Goal: Navigation & Orientation: Find specific page/section

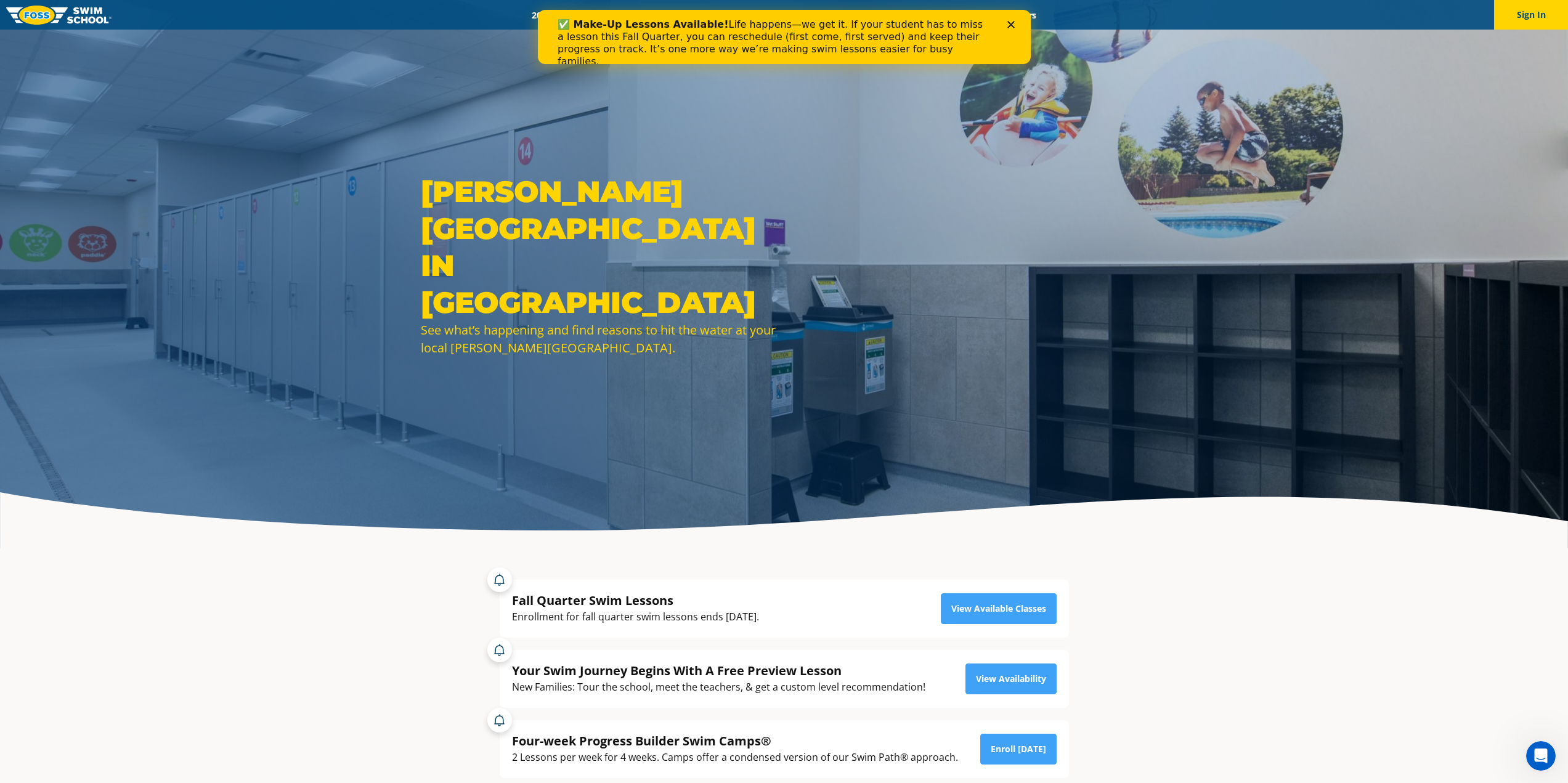
click at [1010, 14] on div "✅ Make-Up Lessons Available! Life happens—we get it. If your student has to mis…" at bounding box center [784, 37] width 493 height 54
click at [1009, 25] on icon "Close" at bounding box center [1010, 24] width 7 height 7
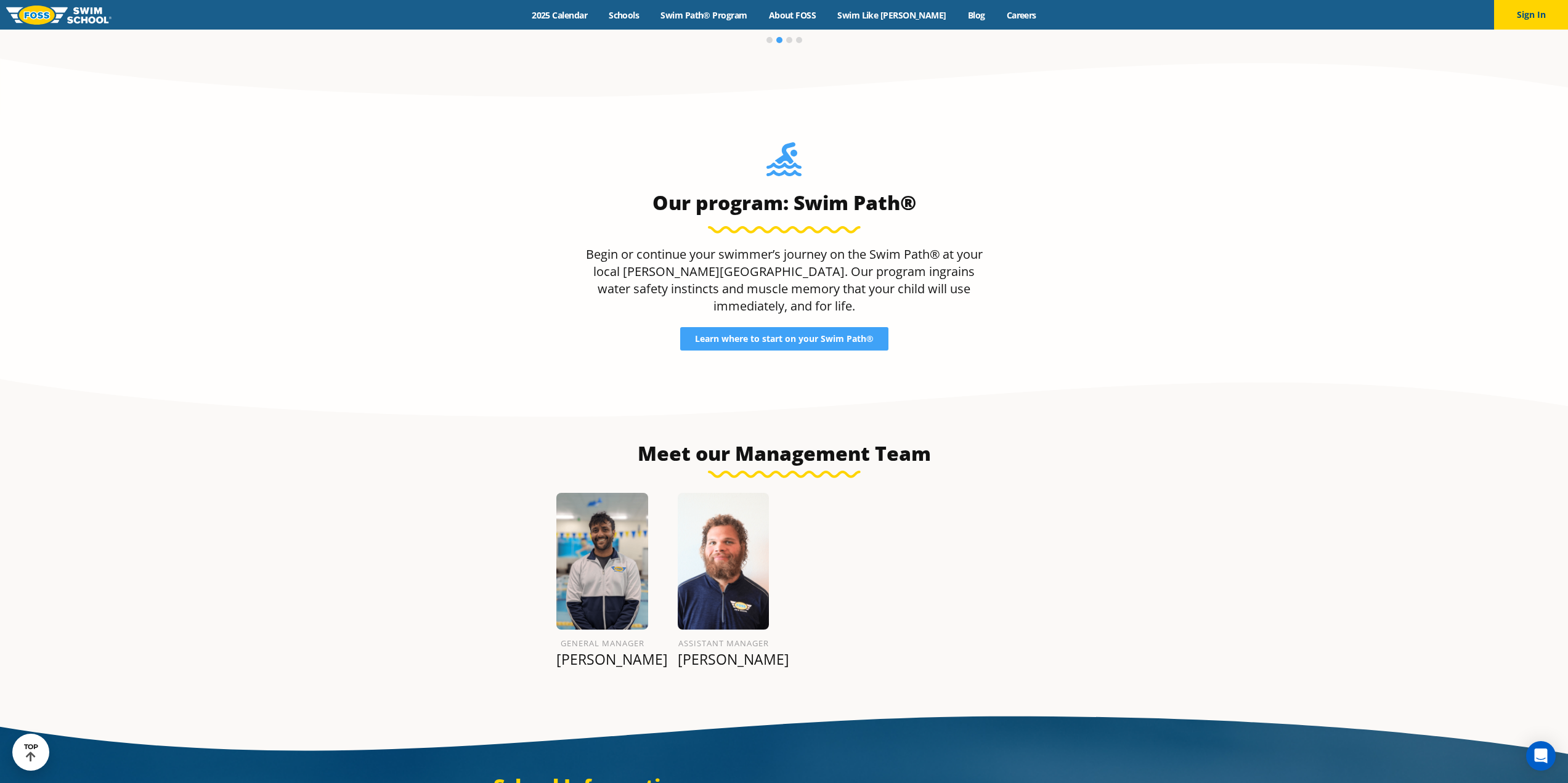
scroll to position [1355, 0]
